Goal: Task Accomplishment & Management: Manage account settings

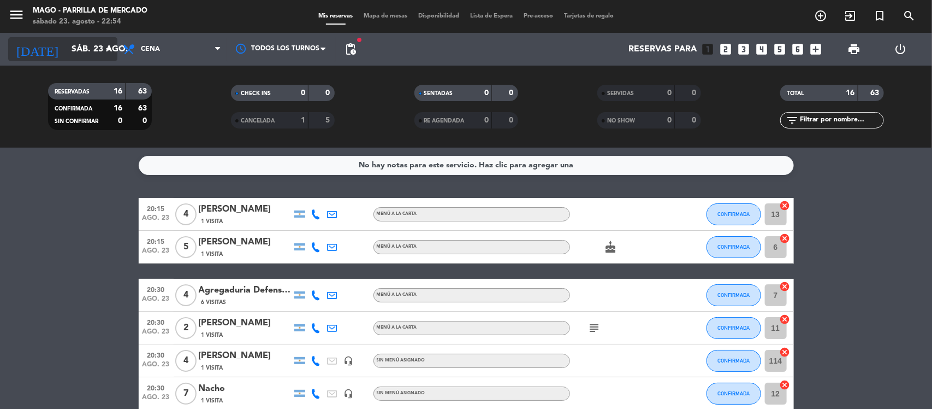
click at [85, 53] on input "sáb. 23 ago." at bounding box center [123, 49] width 115 height 21
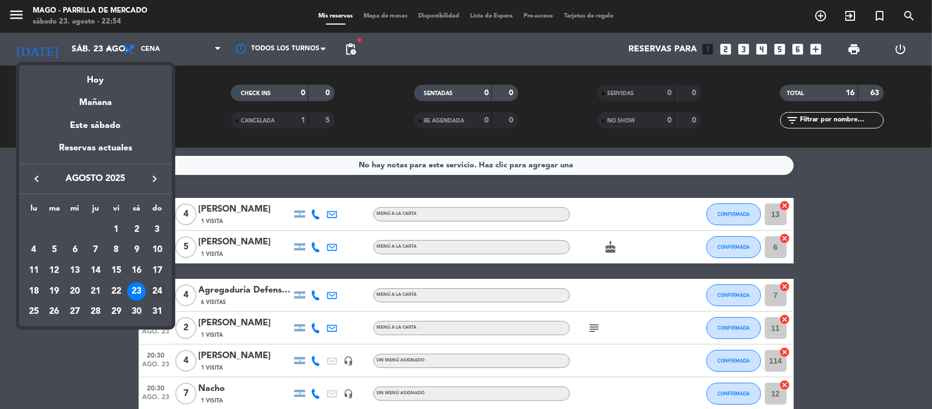
click at [156, 288] on div "24" at bounding box center [157, 291] width 19 height 19
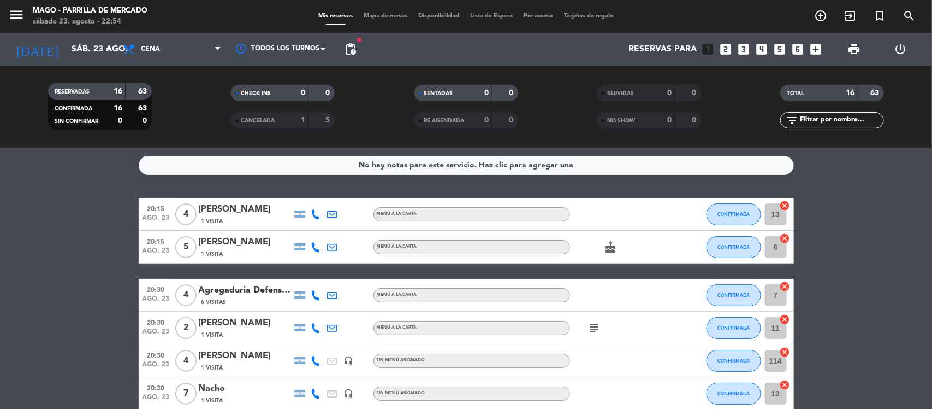
type input "dom. 24 ago."
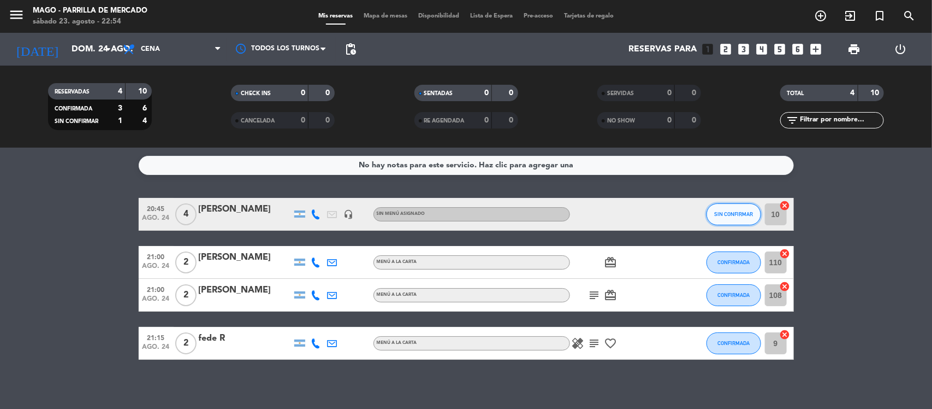
click at [741, 211] on span "SIN CONFIRMAR" at bounding box center [733, 214] width 39 height 6
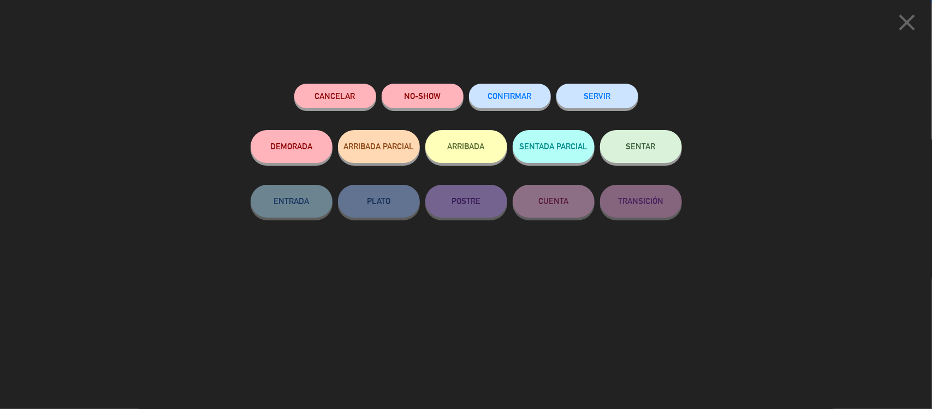
click at [523, 99] on span "CONFIRMAR" at bounding box center [510, 95] width 44 height 9
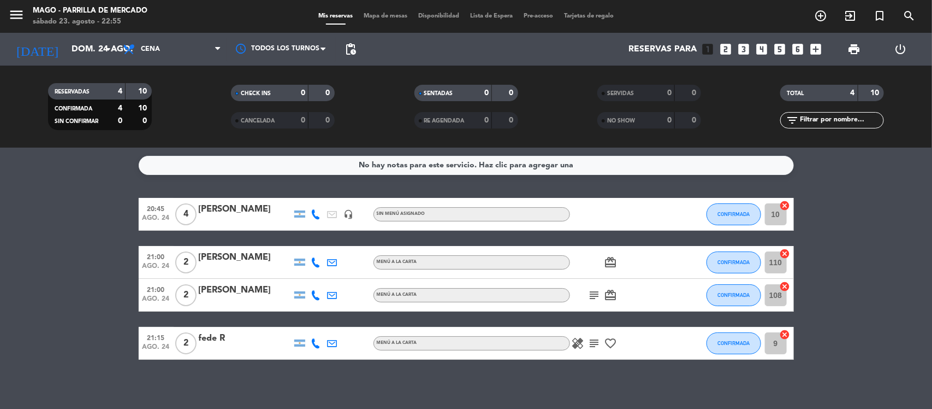
click at [596, 345] on icon "subject" at bounding box center [594, 342] width 13 height 13
click at [594, 294] on icon "subject" at bounding box center [594, 294] width 13 height 13
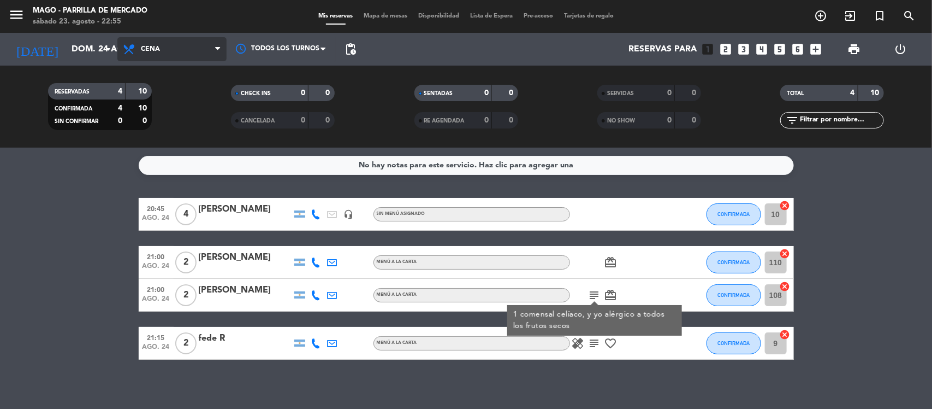
click at [129, 48] on icon at bounding box center [130, 49] width 16 height 13
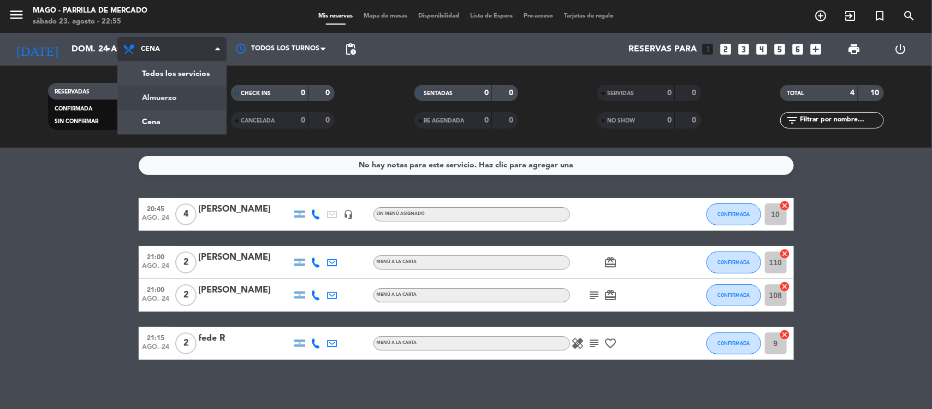
click at [144, 98] on div "menu Mago - [PERSON_NAME] [DATE] 23. agosto - 22:55 Mis reservas Mapa de mesas …" at bounding box center [466, 73] width 932 height 147
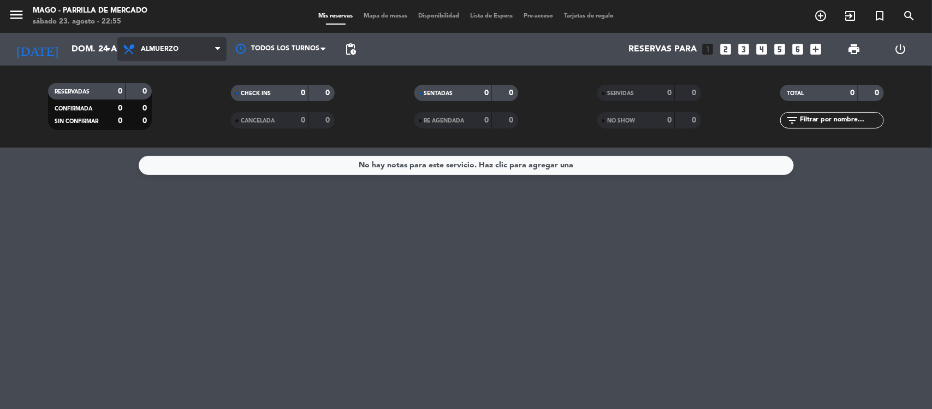
click at [164, 45] on span "Almuerzo" at bounding box center [160, 49] width 38 height 8
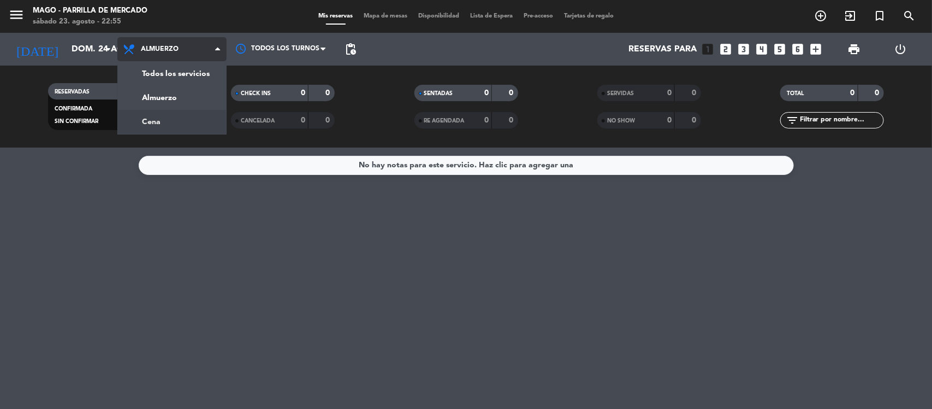
click at [178, 121] on div "menu Mago - [PERSON_NAME] [DATE] 23. agosto - 22:55 Mis reservas Mapa de mesas …" at bounding box center [466, 73] width 932 height 147
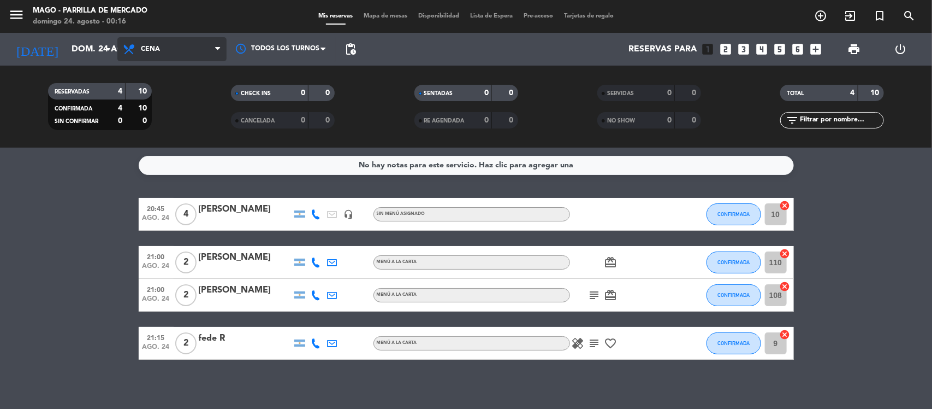
click at [162, 55] on span "Cena" at bounding box center [171, 49] width 109 height 24
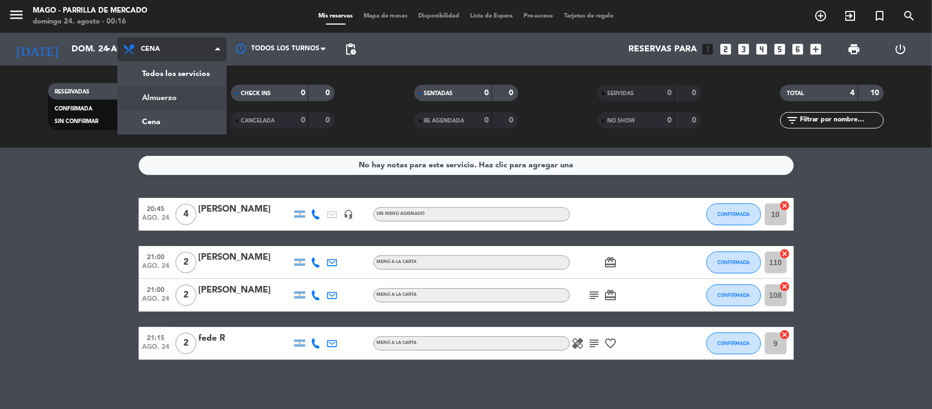
click at [157, 94] on div "menu Mago - [PERSON_NAME] [DATE] 24. agosto - 00:16 Mis reservas Mapa de mesas …" at bounding box center [466, 73] width 932 height 147
